Goal: Task Accomplishment & Management: Manage account settings

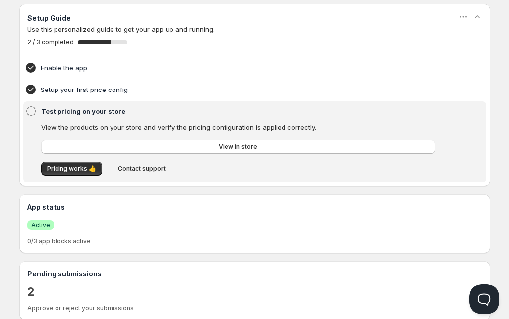
scroll to position [62, 0]
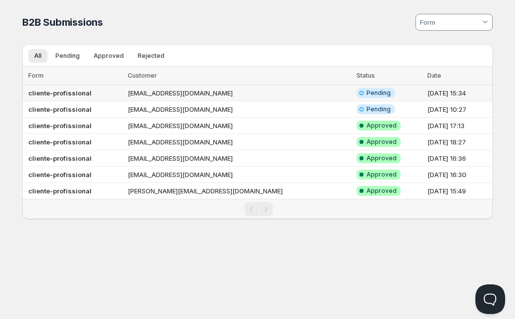
click at [58, 92] on b "cliente-profissional" at bounding box center [59, 93] width 63 height 8
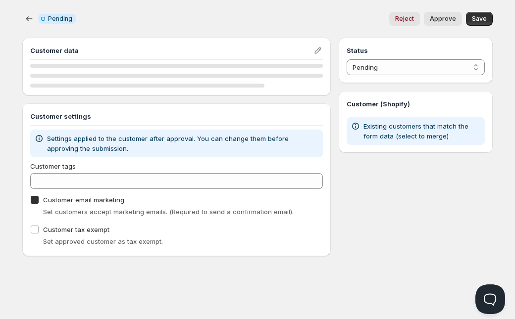
checkbox input "true"
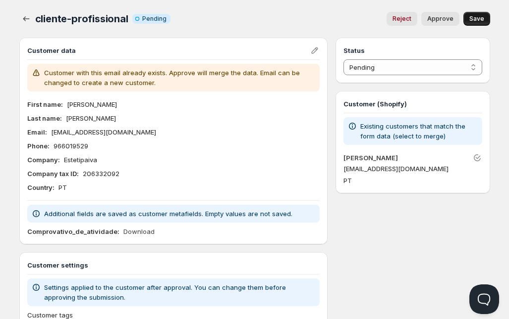
click at [475, 20] on span "Save" at bounding box center [476, 19] width 15 height 8
click at [438, 19] on span "Approve" at bounding box center [440, 19] width 26 height 8
select select "1"
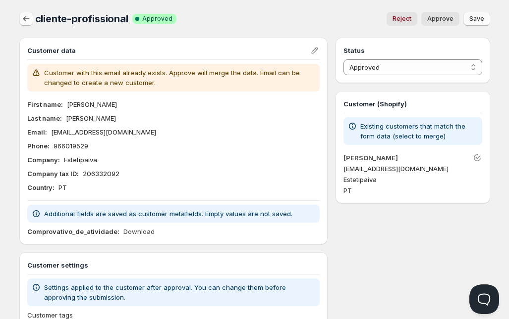
click at [26, 21] on icon "button" at bounding box center [26, 19] width 10 height 10
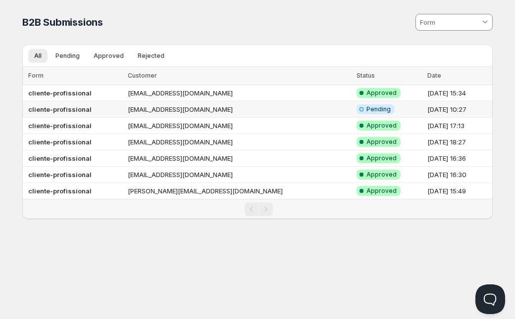
click at [75, 108] on b "cliente-profissional" at bounding box center [59, 109] width 63 height 8
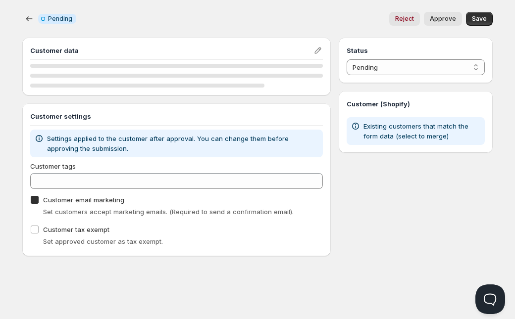
checkbox input "true"
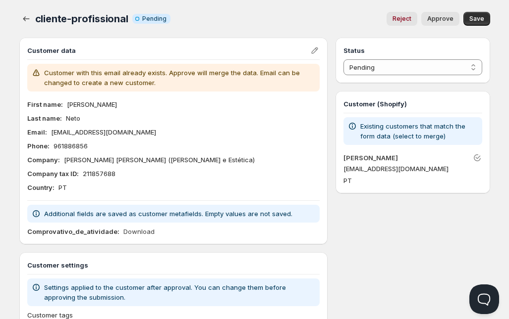
click at [438, 19] on span "Approve" at bounding box center [440, 19] width 26 height 8
select select "1"
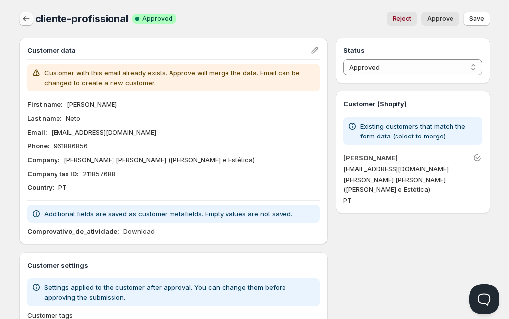
click at [28, 24] on button "button" at bounding box center [26, 19] width 14 height 14
